Goal: Task Accomplishment & Management: Complete application form

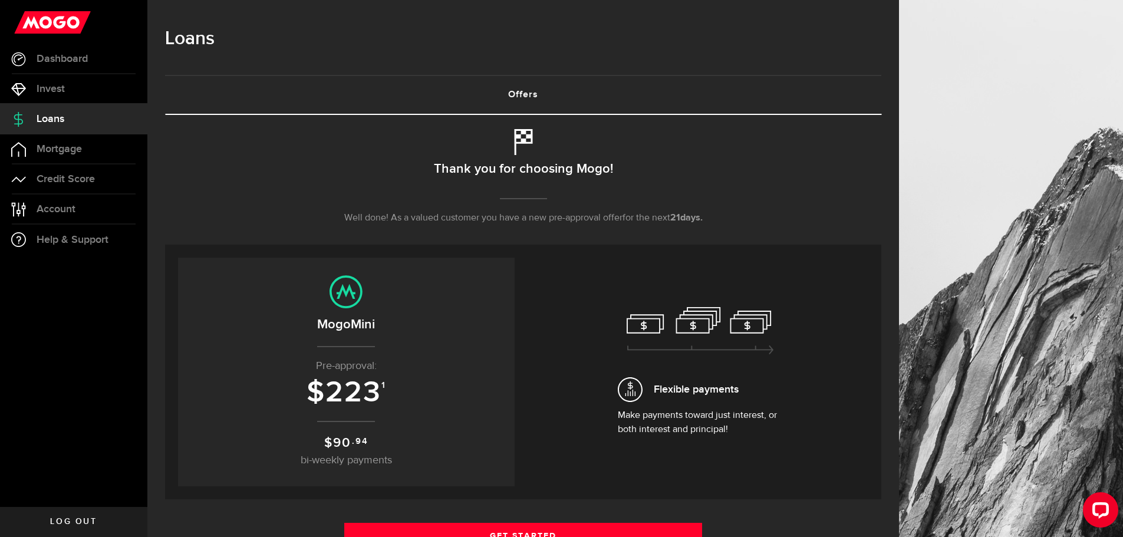
scroll to position [156, 0]
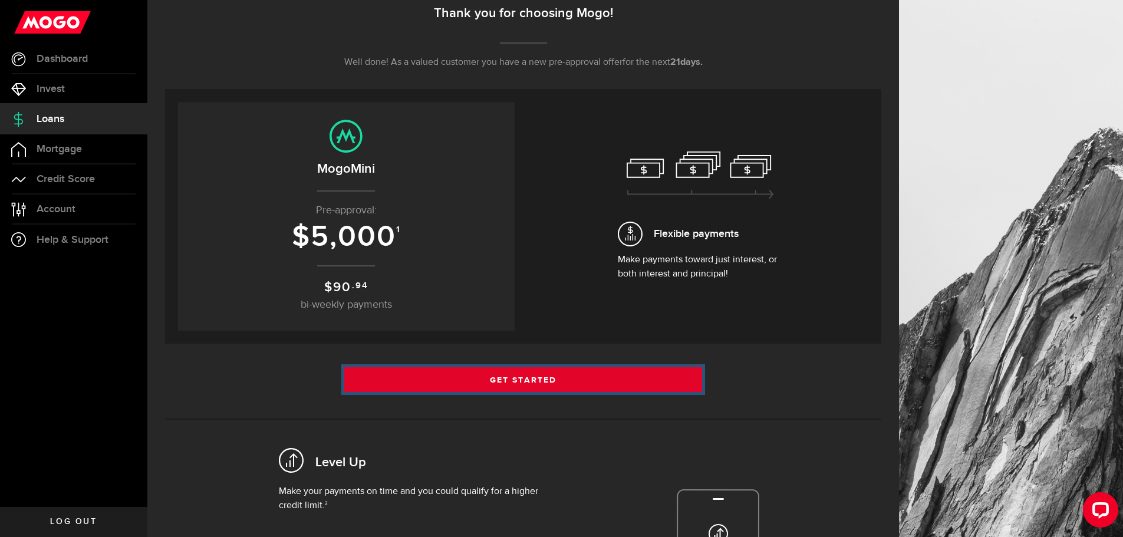
click at [492, 374] on link "Get Started" at bounding box center [523, 379] width 358 height 25
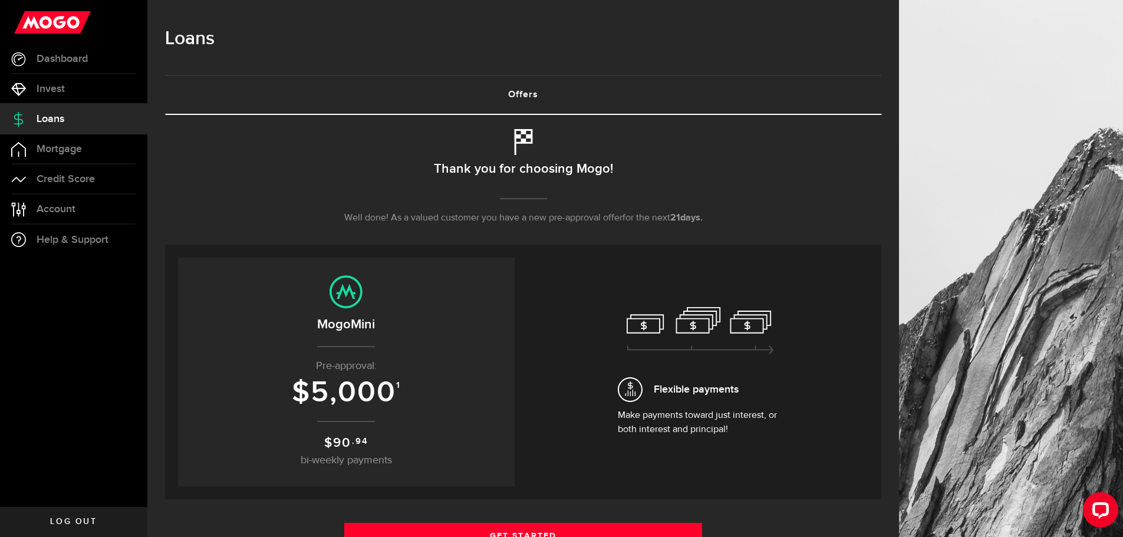
click at [336, 328] on h2 "MogoMini" at bounding box center [346, 324] width 313 height 19
click at [347, 304] on icon at bounding box center [346, 291] width 33 height 33
click at [364, 393] on span "5,000" at bounding box center [353, 392] width 85 height 35
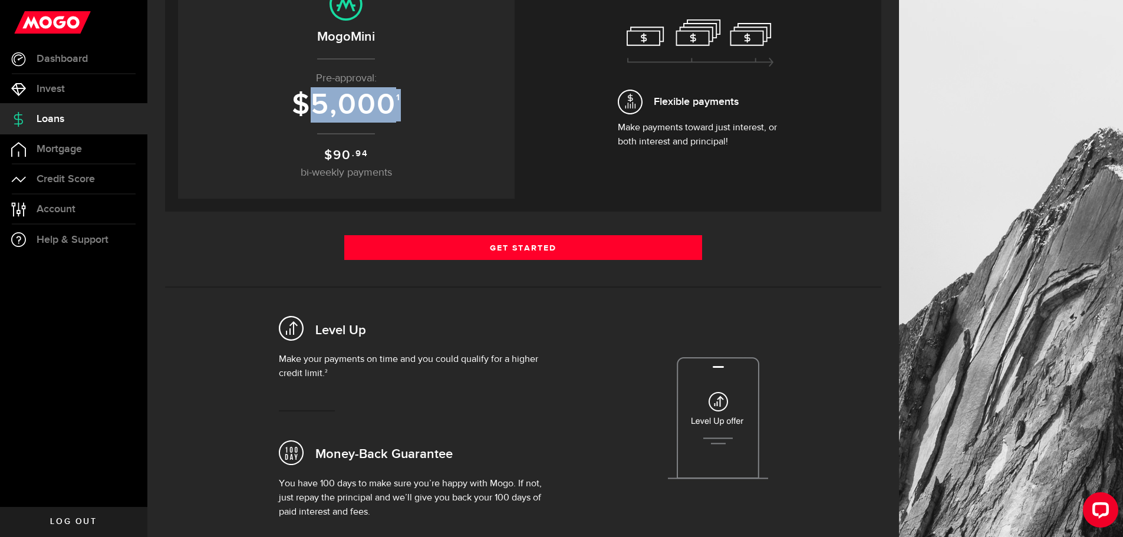
scroll to position [290, 0]
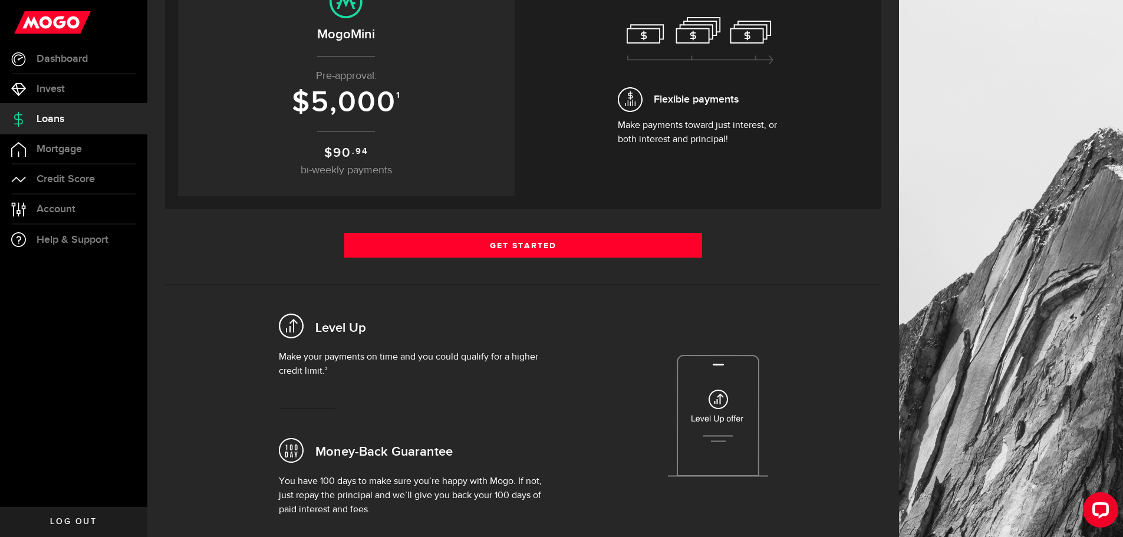
click at [377, 348] on div "Level Up" at bounding box center [418, 327] width 279 height 48
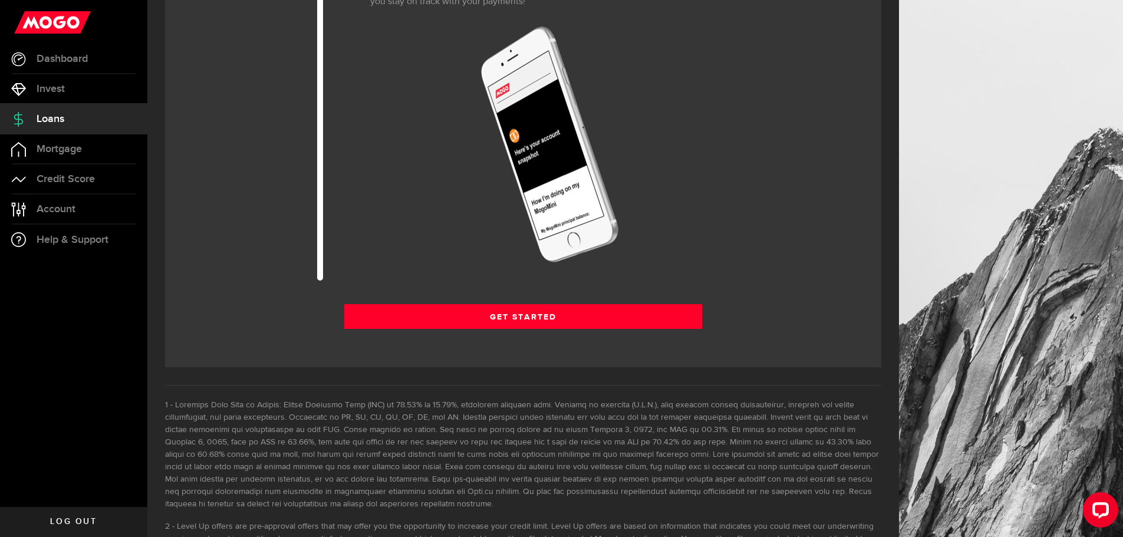
scroll to position [1634, 0]
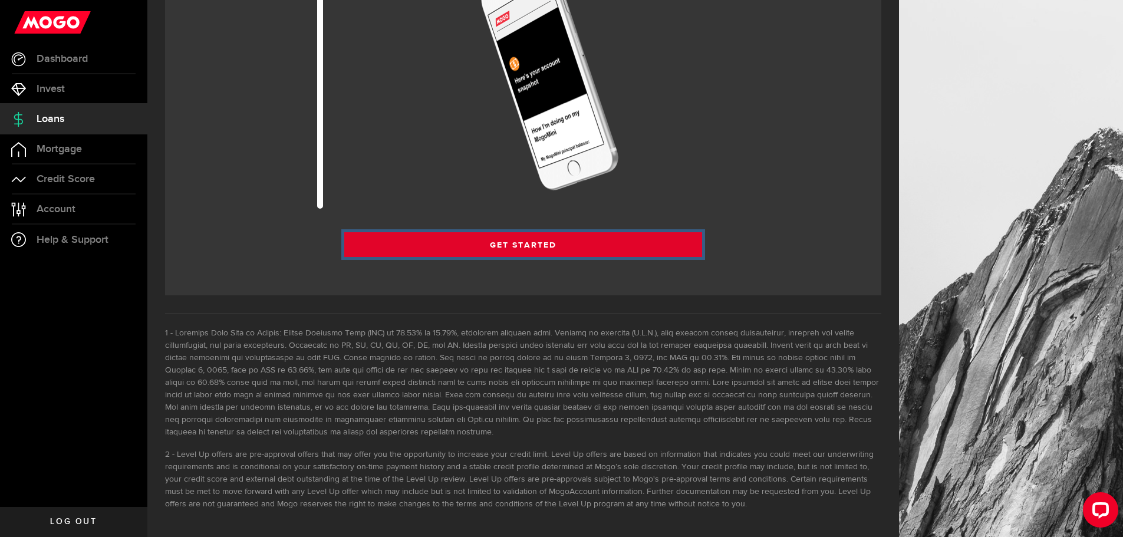
click at [423, 238] on link "Get Started" at bounding box center [523, 244] width 358 height 25
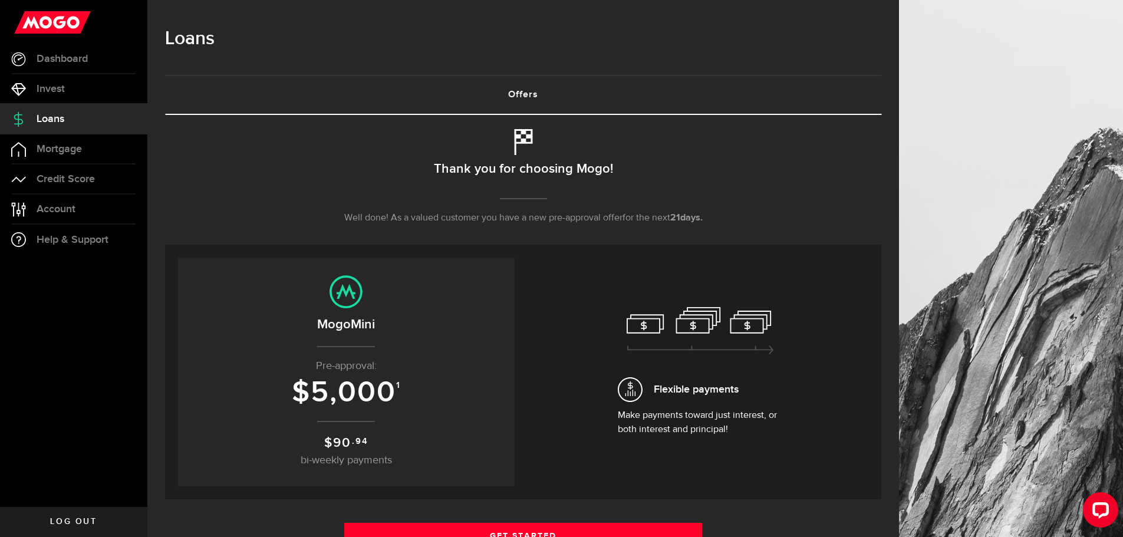
click at [520, 174] on h2 "Thank you for choosing Mogo!" at bounding box center [523, 169] width 179 height 25
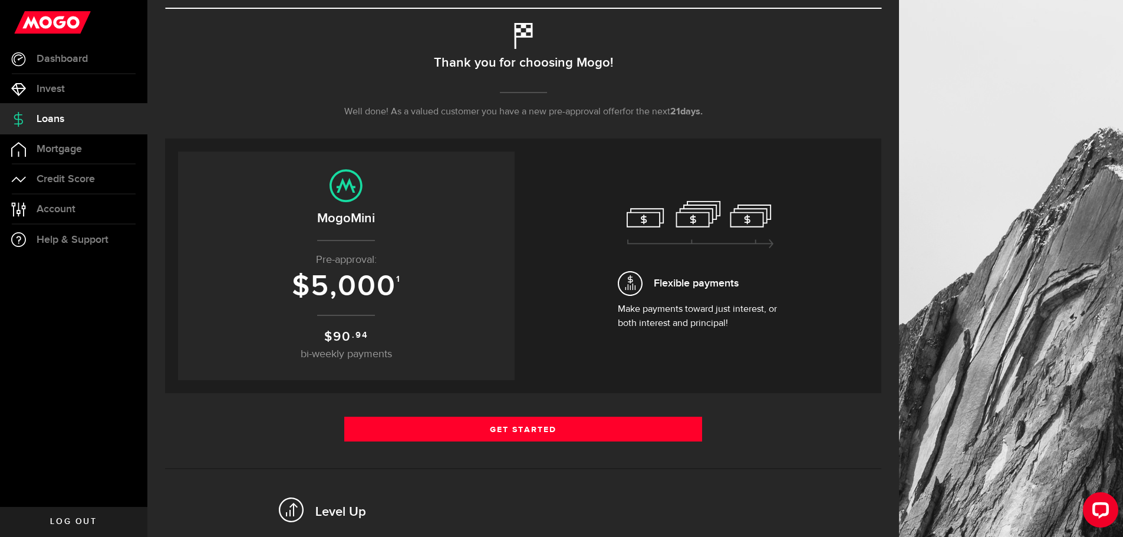
click at [561, 258] on div "Flexible payments Make payments toward just interest, or both interest and prin…" at bounding box center [700, 266] width 337 height 228
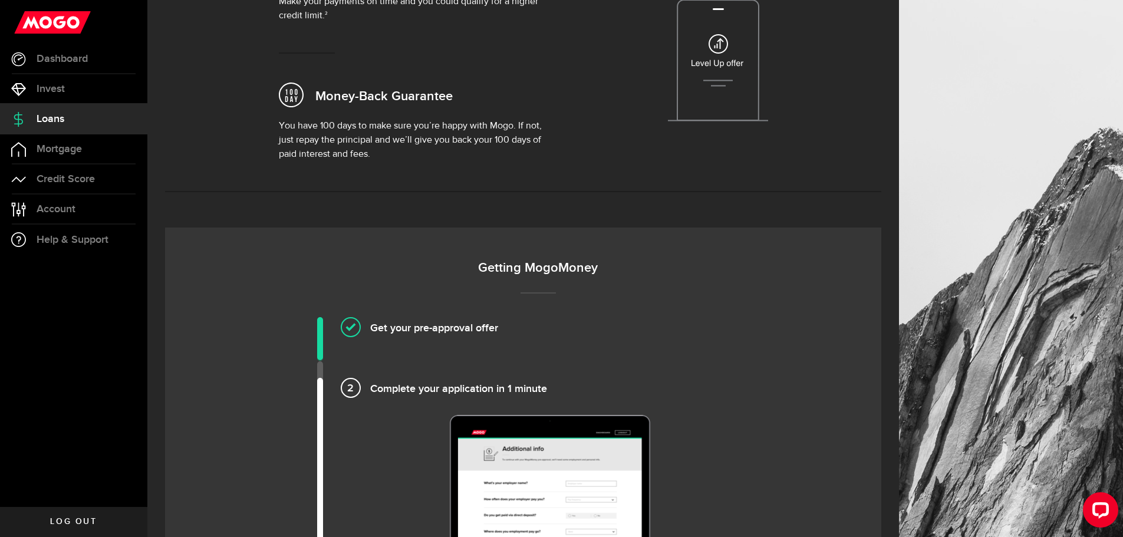
scroll to position [650, 0]
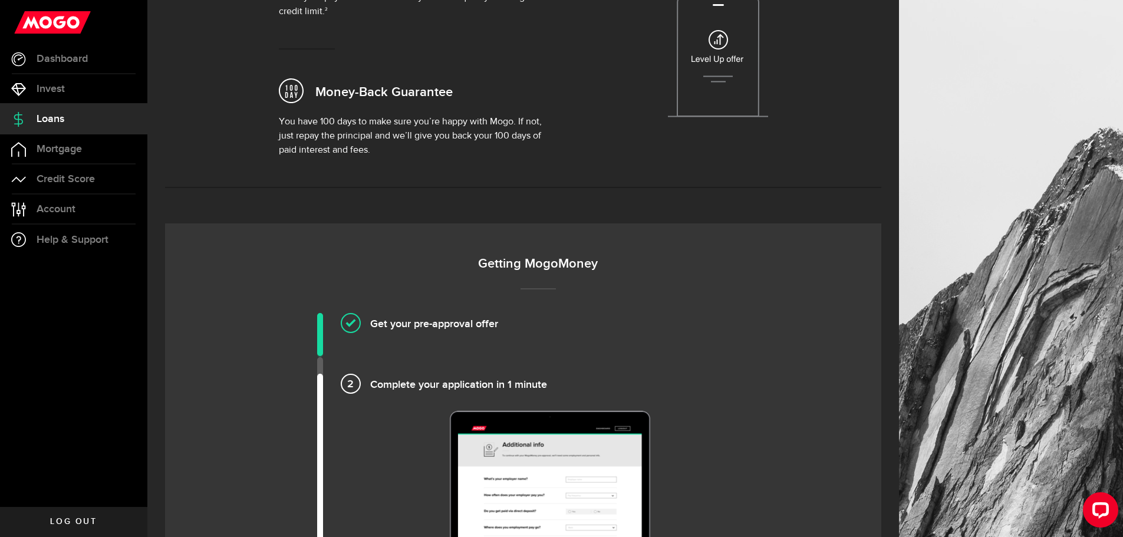
click at [460, 388] on h4 "Complete your application in 1 minute" at bounding box center [550, 383] width 360 height 19
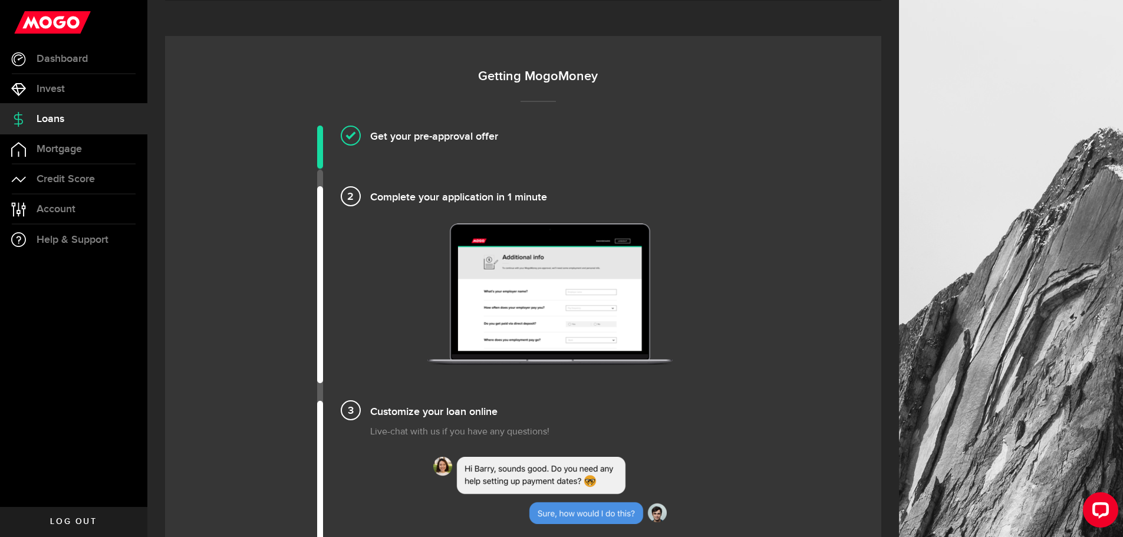
click at [442, 420] on li "Customize your loan online Live-chat with us if you have any questions!" at bounding box center [538, 471] width 442 height 141
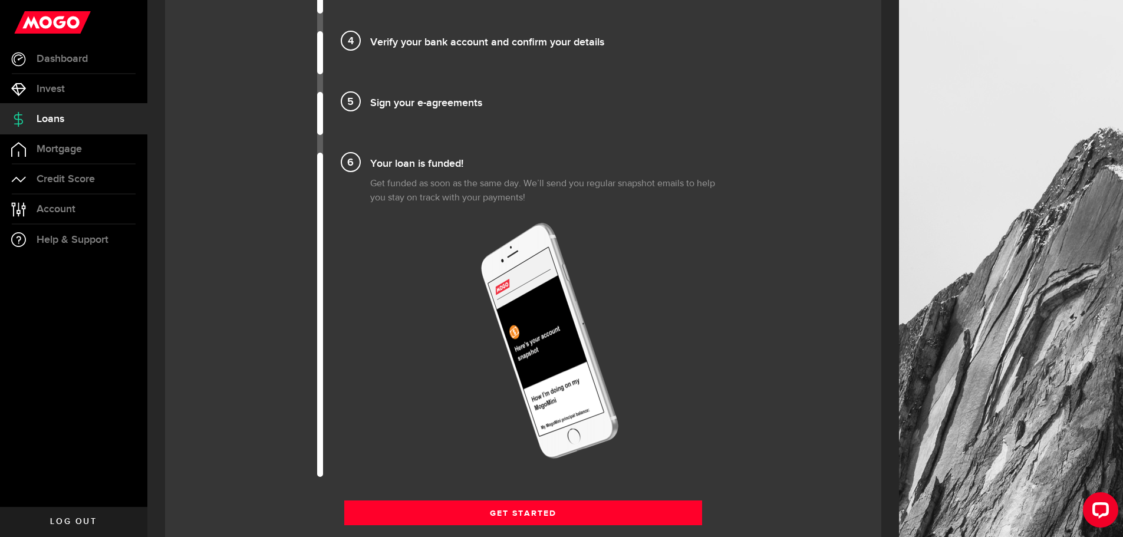
scroll to position [1526, 0]
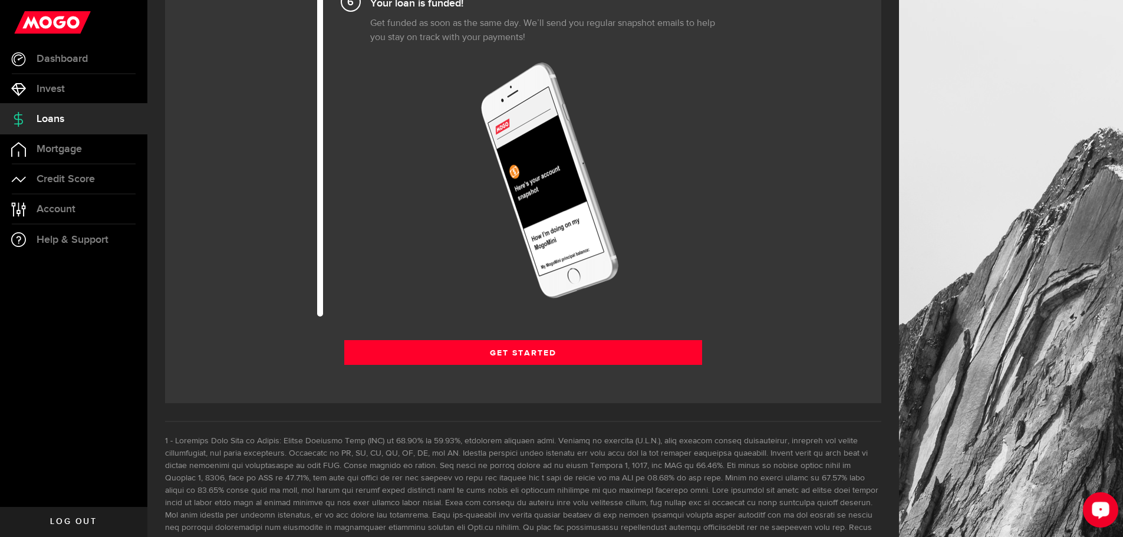
click at [1107, 515] on div "Open LiveChat chat widget" at bounding box center [1101, 509] width 20 height 20
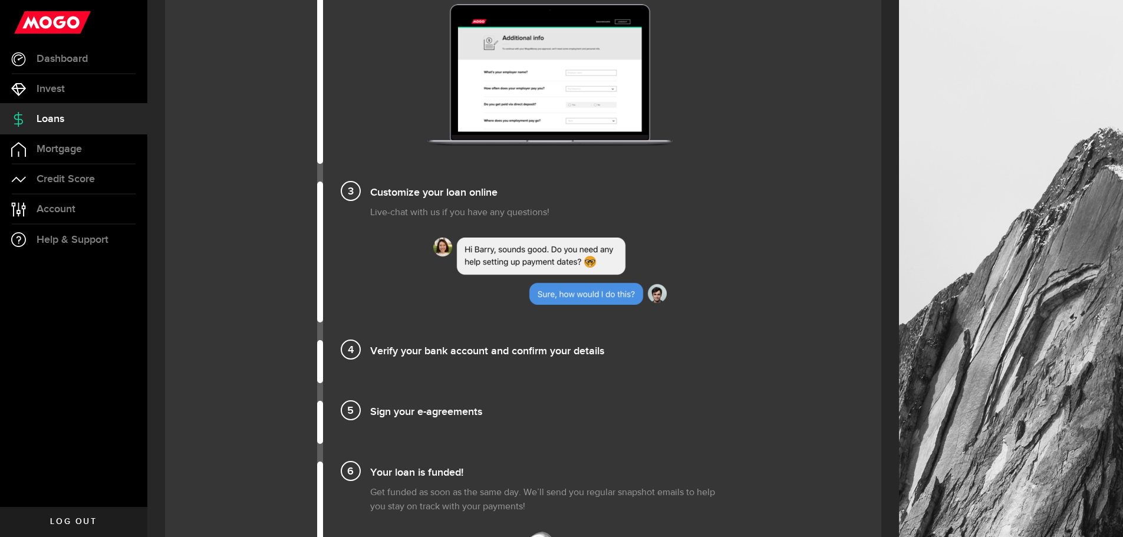
scroll to position [1038, 0]
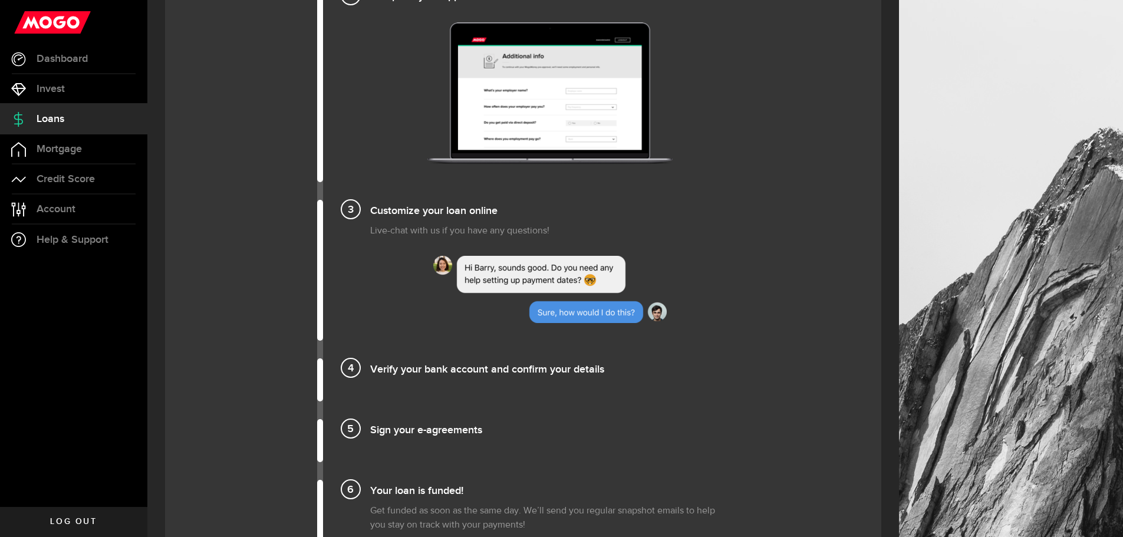
click at [644, 212] on h4 "Customize your loan online" at bounding box center [550, 209] width 360 height 19
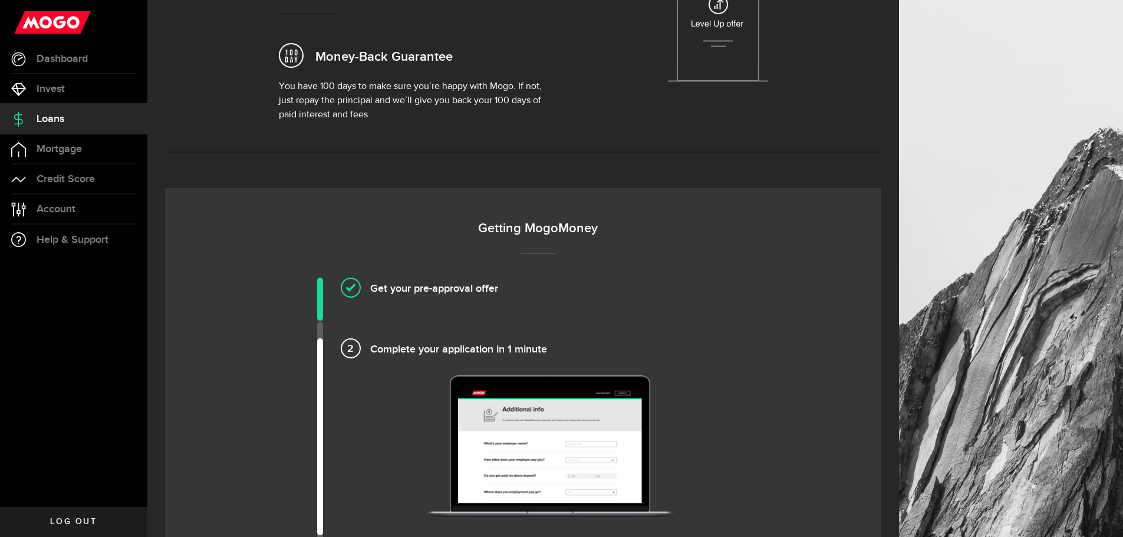
scroll to position [684, 0]
click at [783, 98] on div "Level Up Make your payments on time and you could qualify for a higher credit l…" at bounding box center [523, 22] width 734 height 226
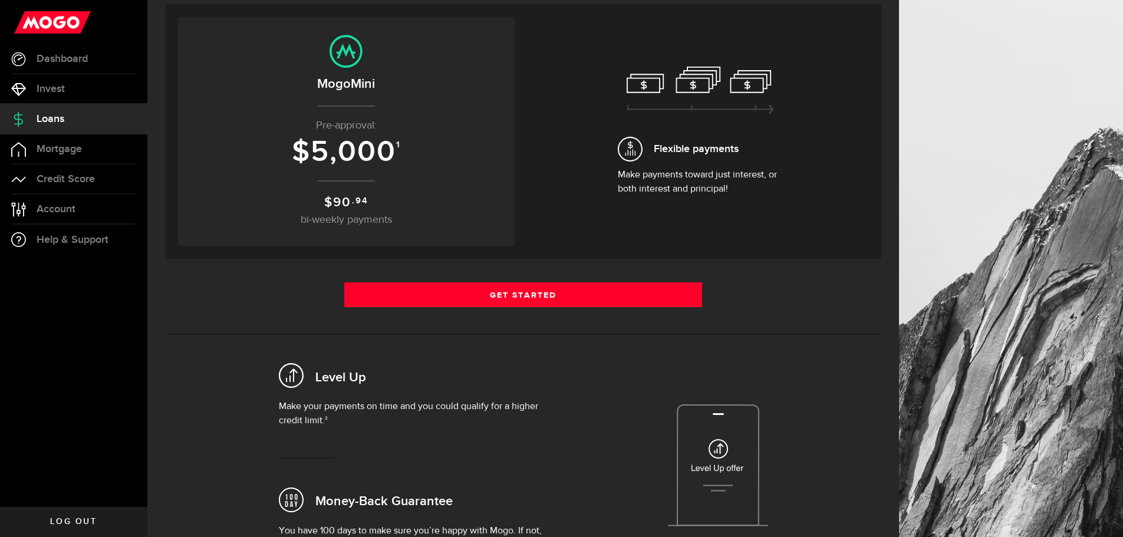
scroll to position [240, 0]
click at [357, 187] on center "MogoMini Pre-approval: $ 5,000 1 $ 90 .94 bi-weekly payments" at bounding box center [346, 131] width 313 height 193
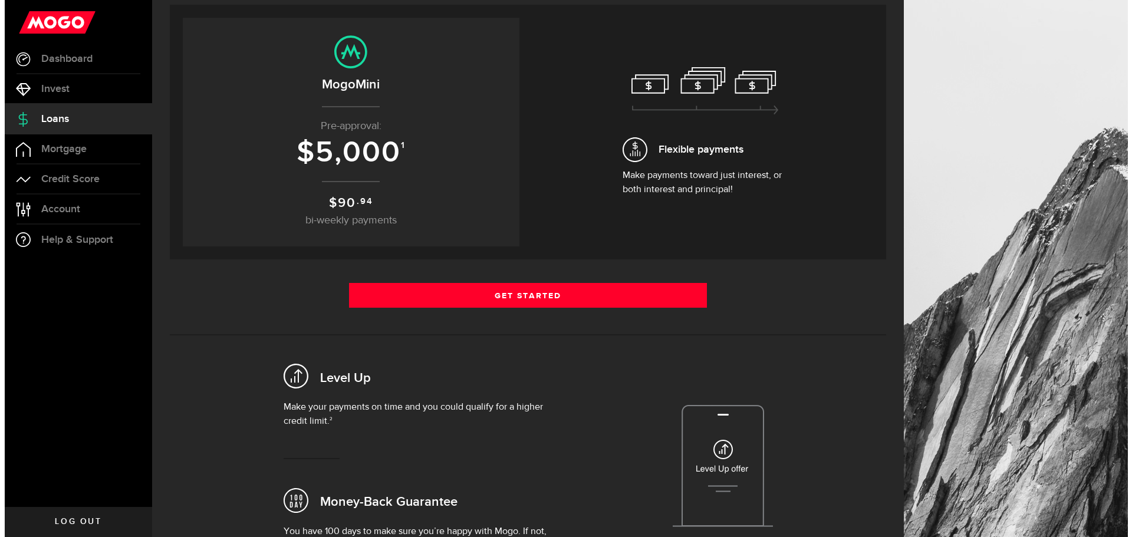
scroll to position [0, 0]
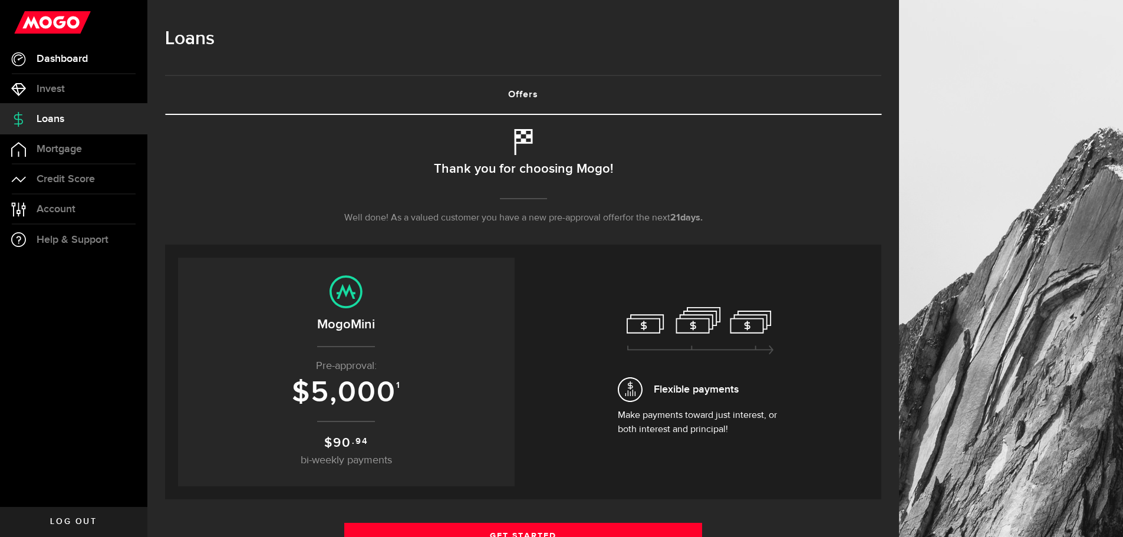
click at [80, 50] on link "Dashboard" at bounding box center [73, 58] width 147 height 29
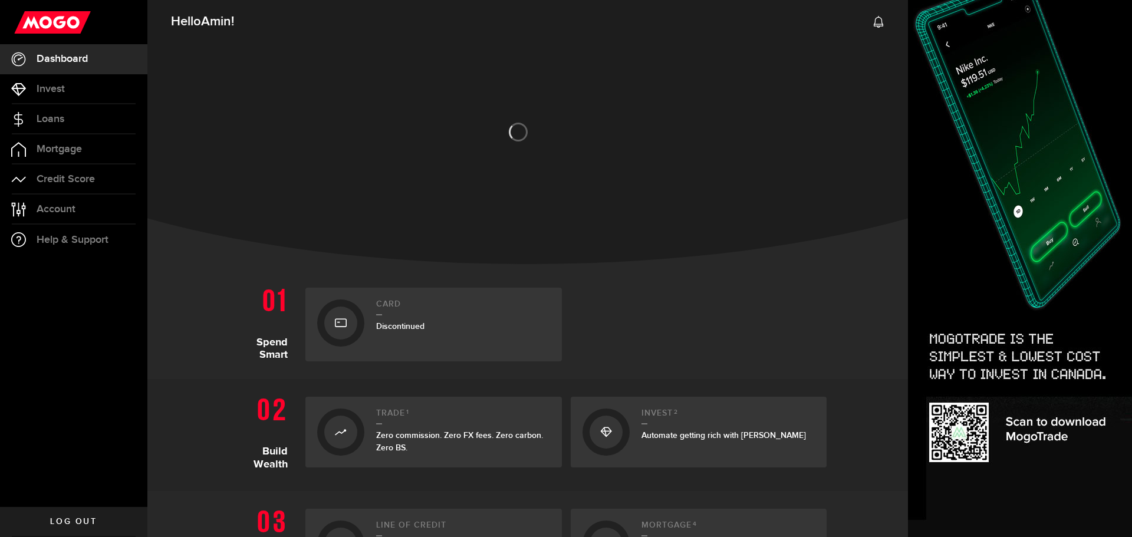
click at [84, 42] on div at bounding box center [73, 22] width 147 height 44
click at [81, 33] on icon at bounding box center [52, 22] width 81 height 22
